Goal: Information Seeking & Learning: Learn about a topic

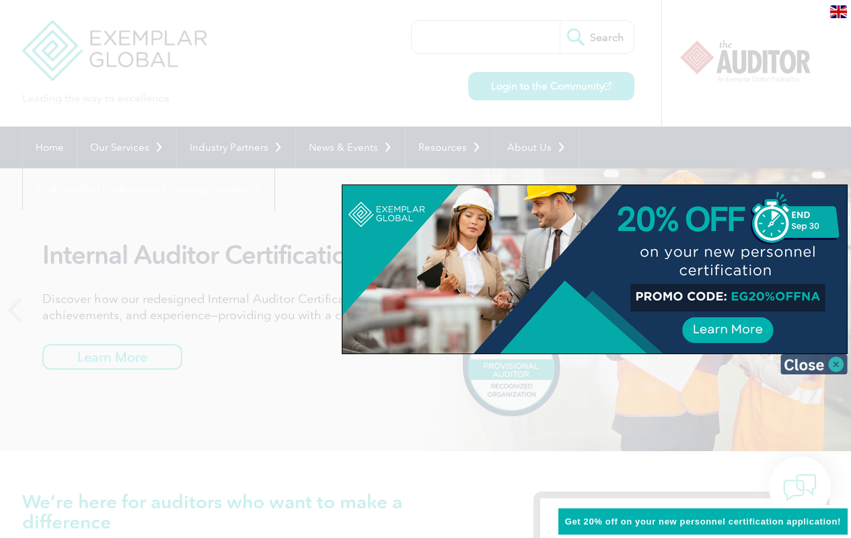
click at [818, 370] on img at bounding box center [814, 364] width 67 height 20
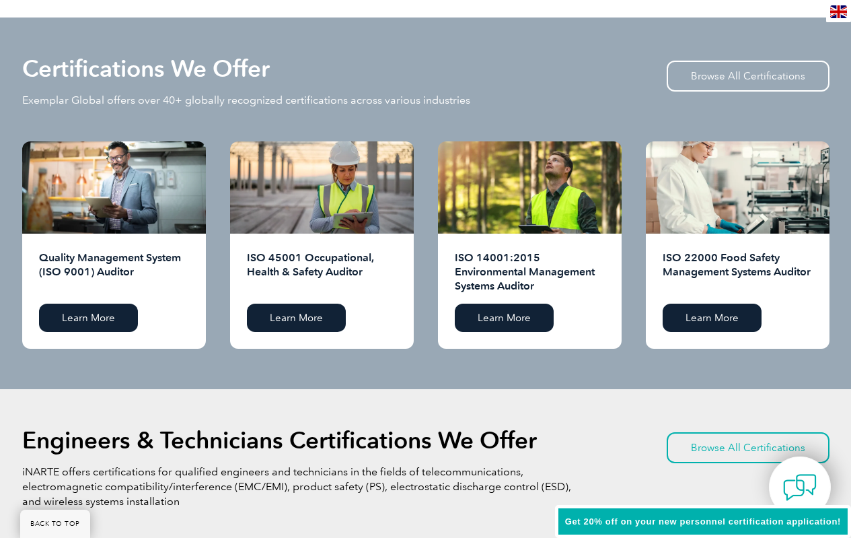
scroll to position [1279, 0]
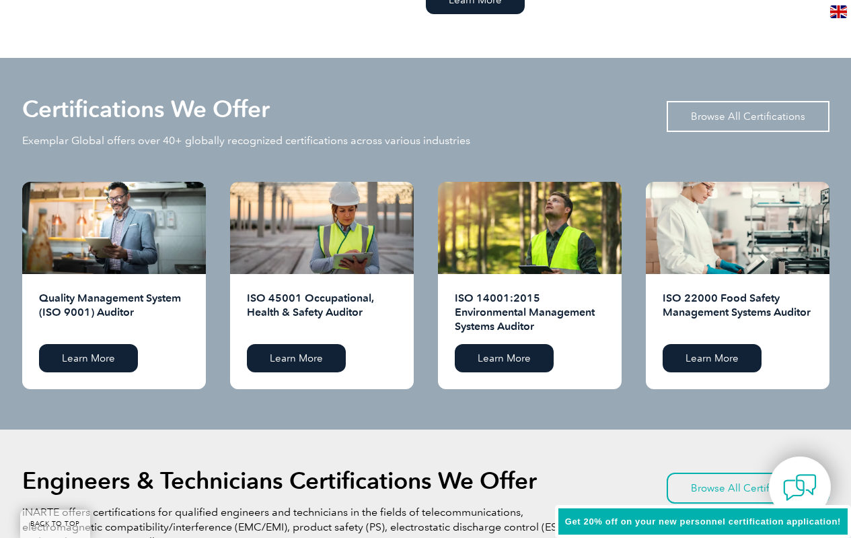
click at [698, 115] on link "Browse All Certifications" at bounding box center [748, 116] width 163 height 31
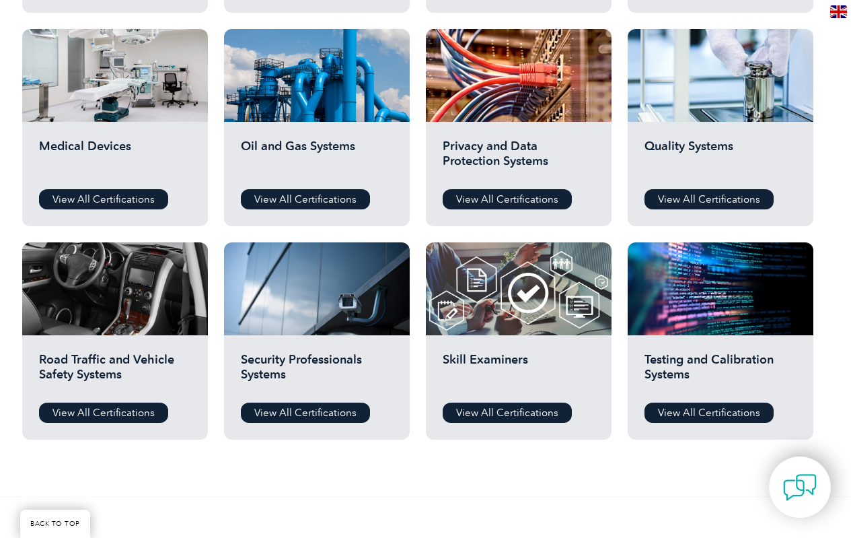
scroll to position [902, 0]
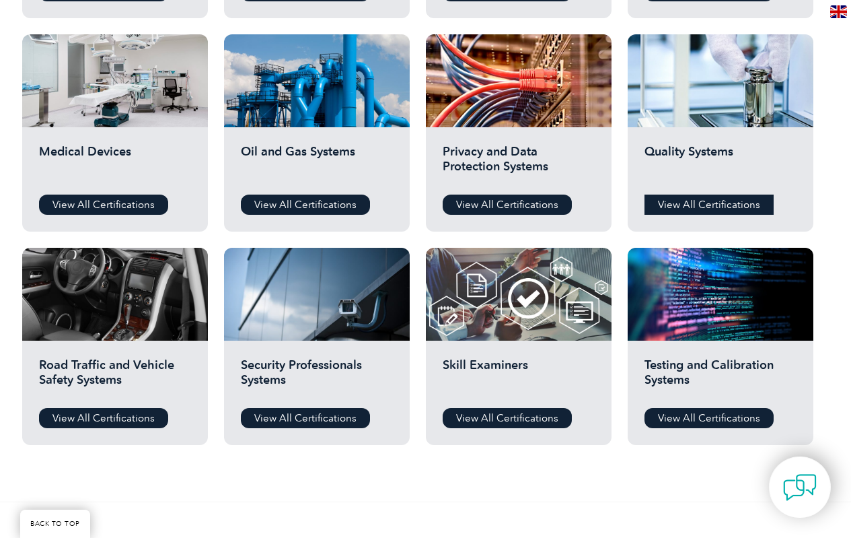
click at [681, 198] on link "View All Certifications" at bounding box center [709, 204] width 129 height 20
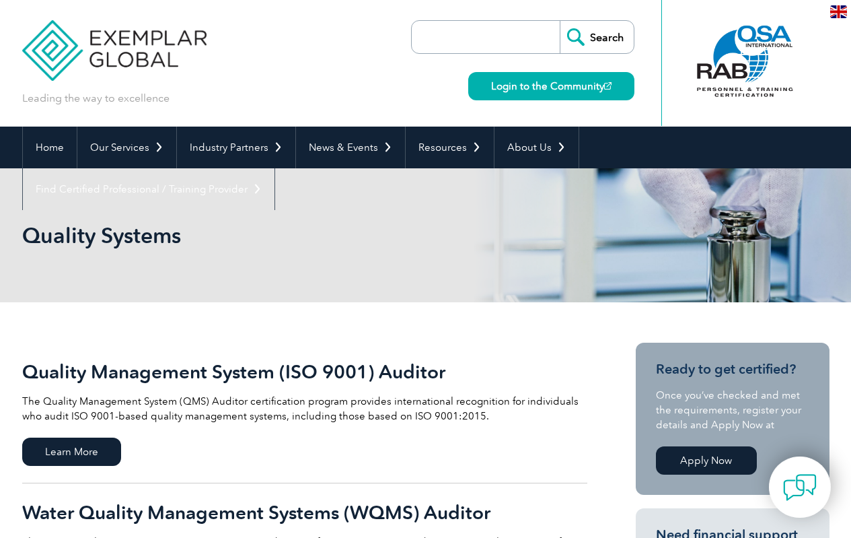
click at [460, 52] on input "search" at bounding box center [489, 37] width 141 height 32
click at [462, 50] on input "search" at bounding box center [489, 37] width 141 height 32
type input "13485"
click at [560, 21] on input "Search" at bounding box center [597, 37] width 74 height 32
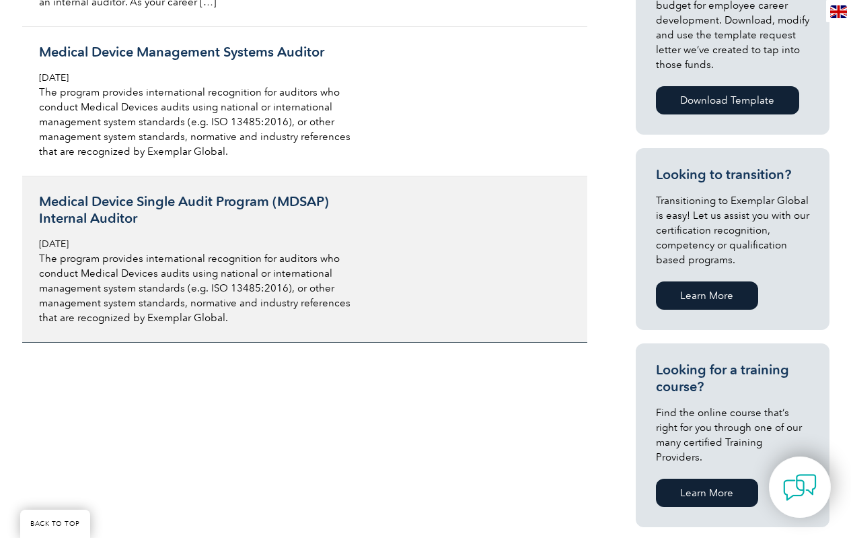
scroll to position [538, 0]
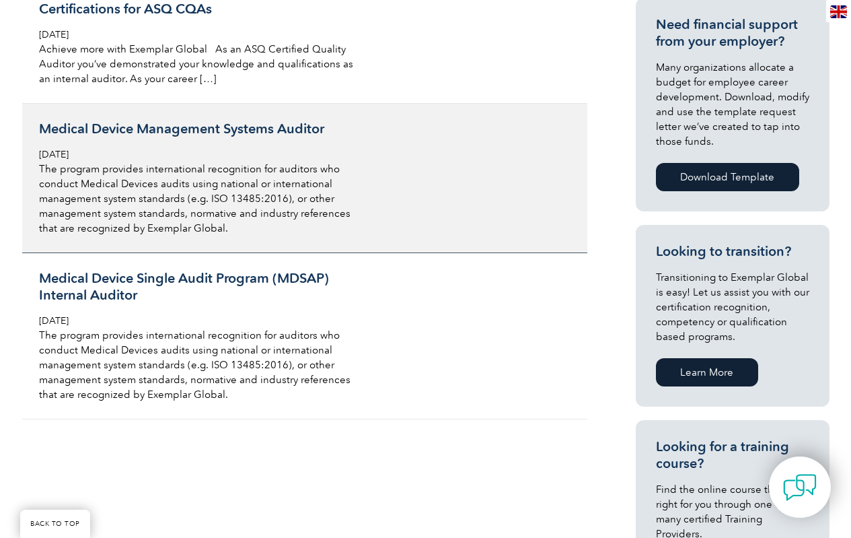
click at [150, 120] on h3 "Medical Device Management Systems Auditor" at bounding box center [198, 128] width 319 height 17
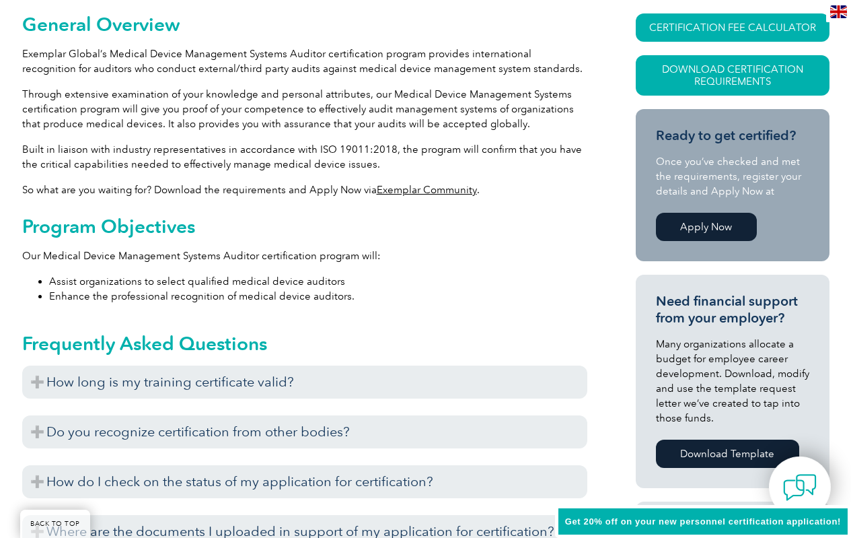
scroll to position [220, 0]
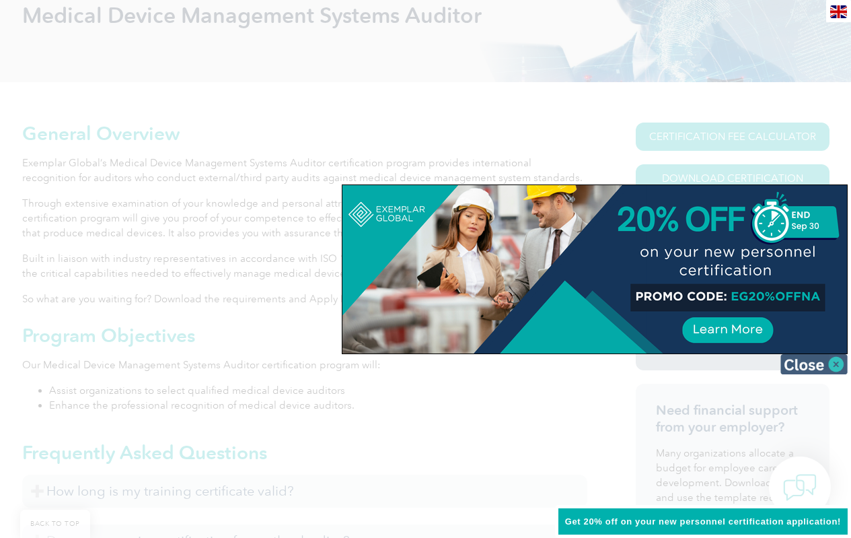
click at [807, 361] on img at bounding box center [814, 364] width 67 height 20
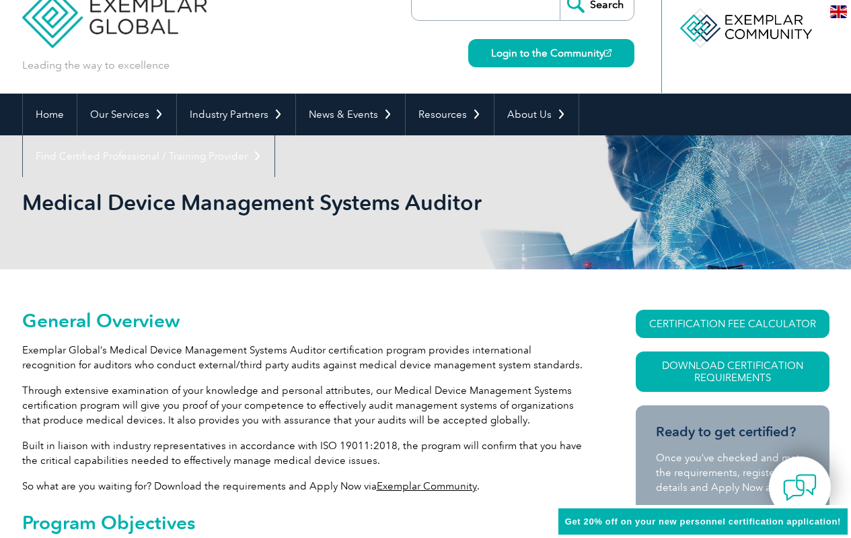
scroll to position [0, 0]
